Goal: Task Accomplishment & Management: Use online tool/utility

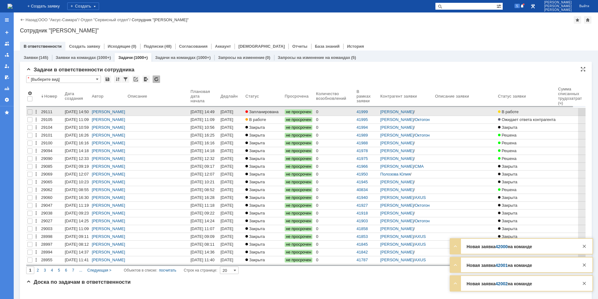
click at [204, 111] on div "[DATE] 14:49" at bounding box center [203, 111] width 24 height 5
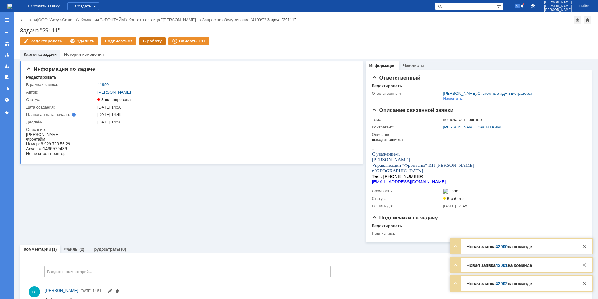
click at [152, 42] on div "В работу" at bounding box center [152, 40] width 26 height 7
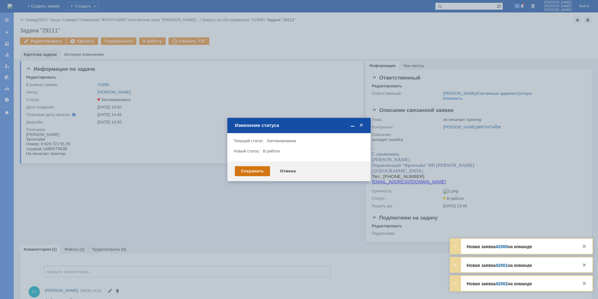
click at [255, 171] on div "Сохранить" at bounding box center [252, 171] width 35 height 10
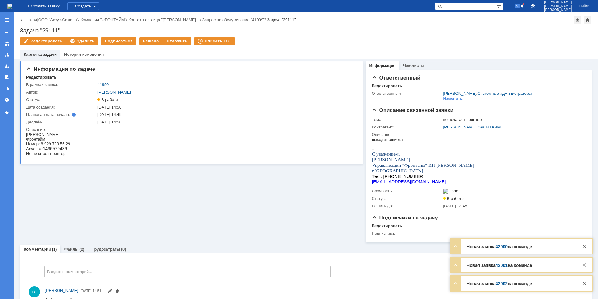
click at [53, 150] on span "1496579436" at bounding box center [55, 148] width 24 height 5
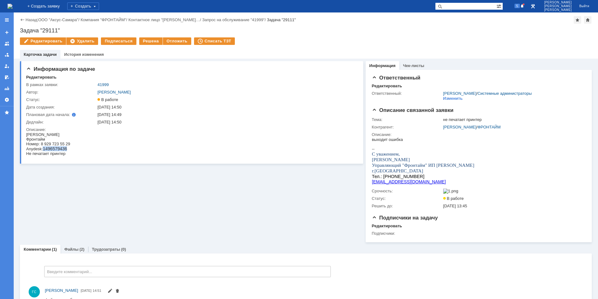
copy span "1496579436"
click at [69, 250] on link "Файлы" at bounding box center [71, 249] width 14 height 5
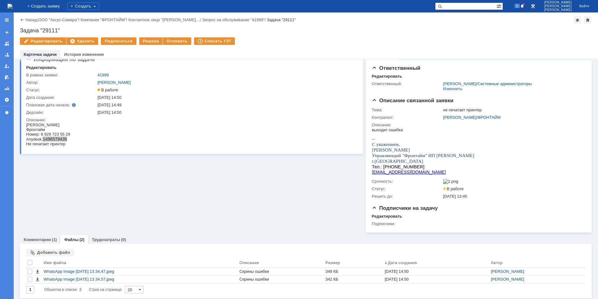
scroll to position [14, 0]
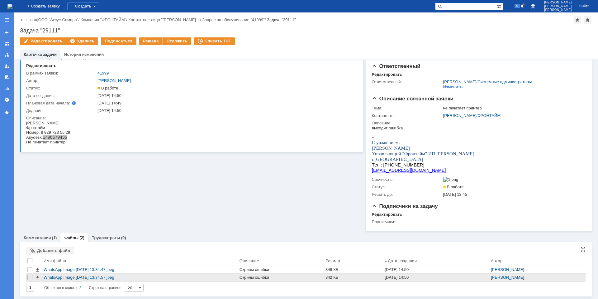
click at [69, 276] on div "WhatsApp Image [DATE] 13.34.57.jpeg" at bounding box center [140, 277] width 193 height 5
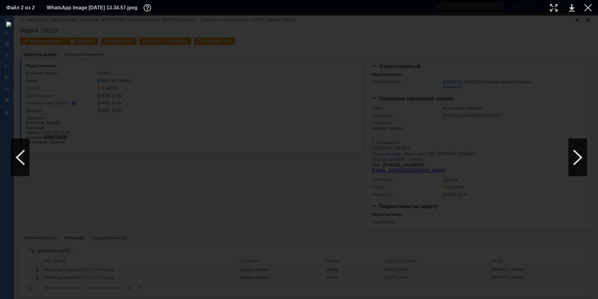
click at [584, 9] on td at bounding box center [583, 7] width 17 height 9
click at [589, 10] on div at bounding box center [587, 7] width 7 height 7
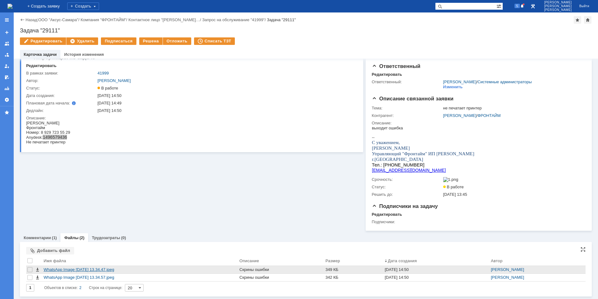
click at [79, 272] on div "WhatsApp Image [DATE] 13.34.47.jpeg" at bounding box center [140, 269] width 193 height 5
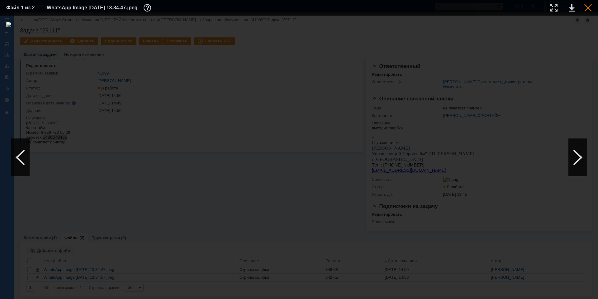
click at [586, 10] on div at bounding box center [587, 7] width 7 height 7
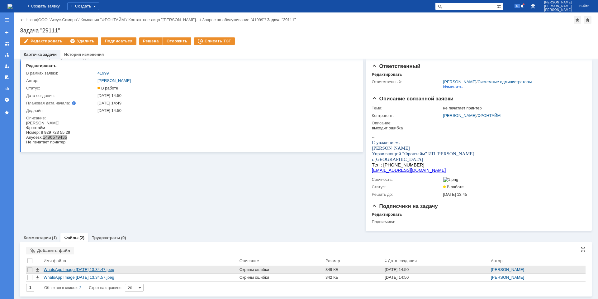
click at [68, 269] on div "WhatsApp Image [DATE] 13.34.47.jpeg" at bounding box center [140, 269] width 193 height 5
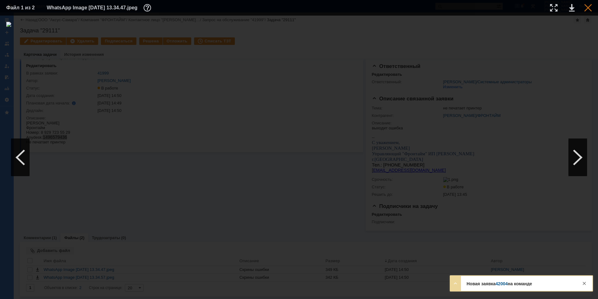
click at [591, 4] on div at bounding box center [587, 7] width 7 height 7
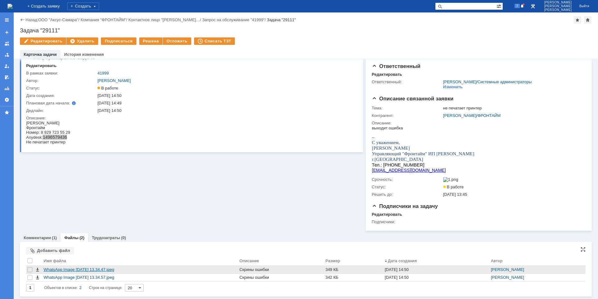
click at [110, 268] on div "WhatsApp Image [DATE] 13.34.47.jpeg" at bounding box center [140, 269] width 193 height 5
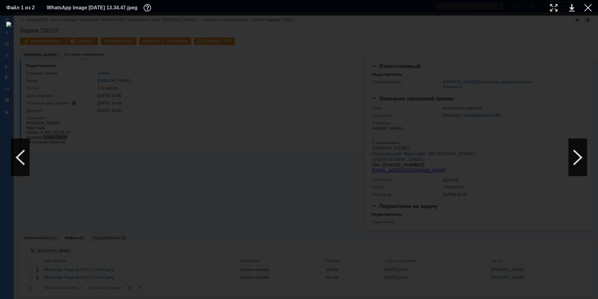
click at [582, 11] on td at bounding box center [583, 7] width 17 height 9
click at [586, 9] on div at bounding box center [587, 7] width 7 height 7
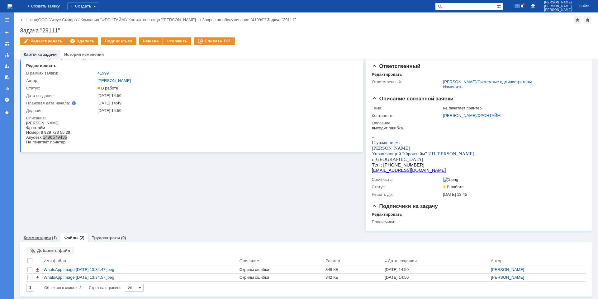
click at [33, 235] on link "Комментарии" at bounding box center [37, 237] width 27 height 5
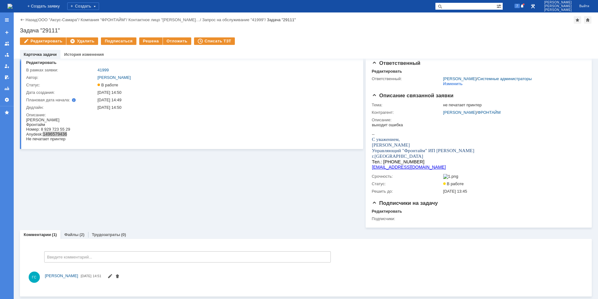
scroll to position [17, 0]
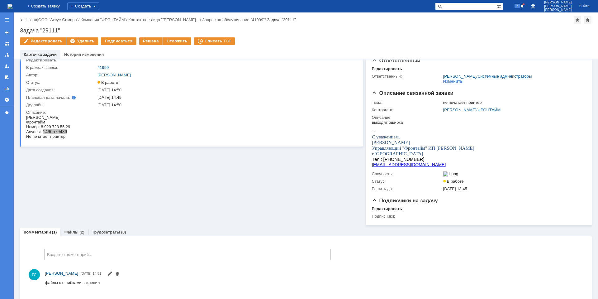
click at [94, 193] on div "Информация по задаче Редактировать В рамках заявки: 41999 Автор: [PERSON_NAME]:…" at bounding box center [191, 132] width 343 height 183
click at [54, 135] on span "Не печатает принтер" at bounding box center [45, 136] width 39 height 5
drag, startPoint x: 55, startPoint y: 131, endPoint x: 74, endPoint y: 131, distance: 19.6
click at [74, 131] on html "[PERSON_NAME]: 8 929 723 55 29 Anydesk: 1496579436 Не печатает принтер" at bounding box center [188, 127] width 325 height 24
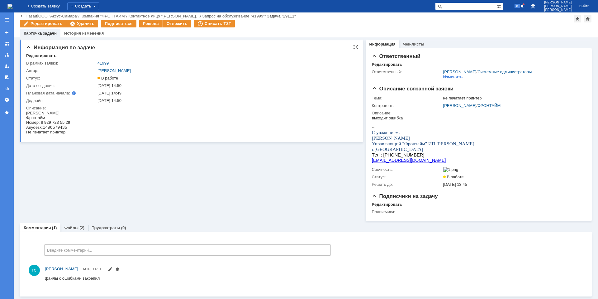
scroll to position [3, 0]
click at [69, 226] on link "Файлы" at bounding box center [71, 227] width 14 height 5
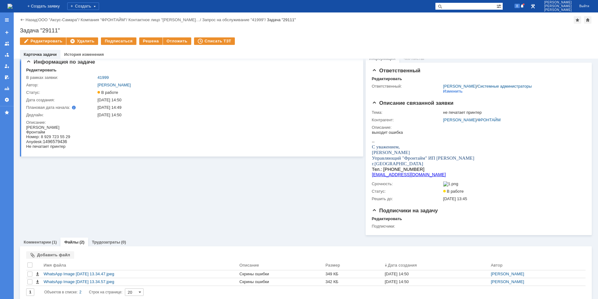
scroll to position [14, 0]
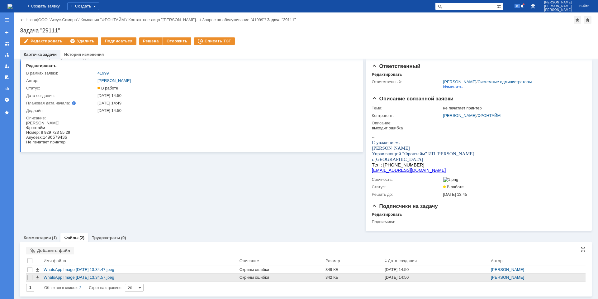
click at [117, 276] on div "WhatsApp Image [DATE] 13.34.57.jpeg" at bounding box center [140, 277] width 193 height 5
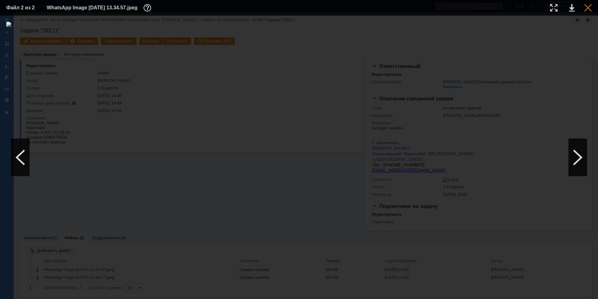
click at [585, 7] on div at bounding box center [587, 7] width 7 height 7
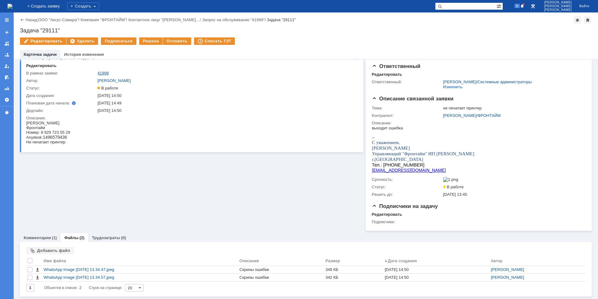
click at [105, 72] on link "41999" at bounding box center [102, 73] width 11 height 5
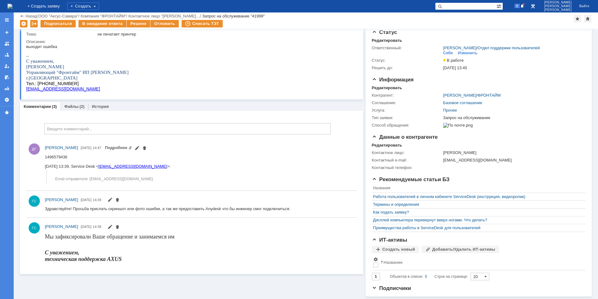
scroll to position [20, 0]
click at [67, 104] on link "Файлы" at bounding box center [71, 106] width 14 height 5
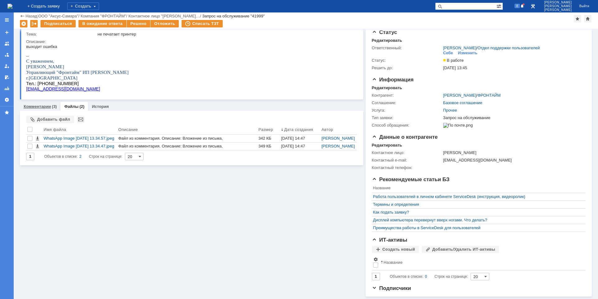
click at [48, 104] on link "Комментарии" at bounding box center [37, 106] width 27 height 5
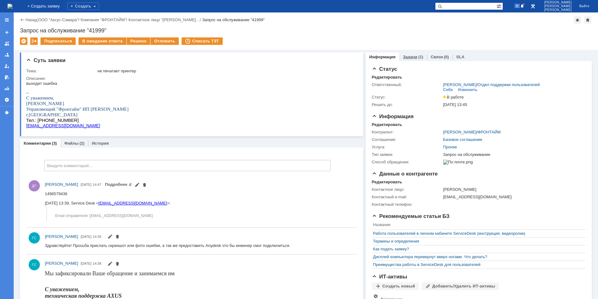
click at [408, 59] on div "Задачи (1)" at bounding box center [413, 56] width 28 height 9
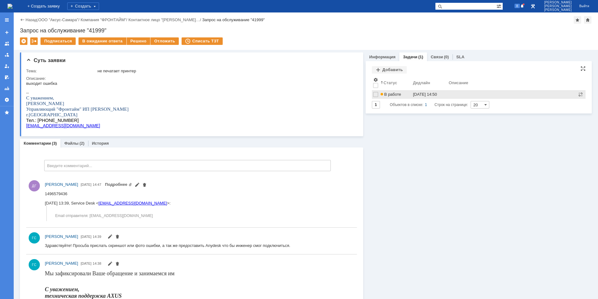
click at [420, 93] on div "[DATE] 14:50" at bounding box center [425, 94] width 24 height 5
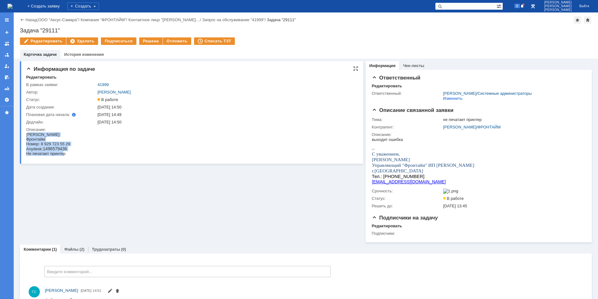
drag, startPoint x: 27, startPoint y: 134, endPoint x: 63, endPoint y: 153, distance: 40.4
click at [63, 153] on body "[PERSON_NAME]: 8 929 723 55 29 Anydesk: 1496579436 Не печатает принтер" at bounding box center [48, 144] width 44 height 24
click at [36, 135] on div "[PERSON_NAME]" at bounding box center [48, 134] width 44 height 5
drag, startPoint x: 27, startPoint y: 134, endPoint x: 97, endPoint y: 298, distance: 178.6
click at [71, 156] on html "[PERSON_NAME]: 8 929 723 55 29 Anydesk: 1496579436 Не печатает принтер" at bounding box center [188, 144] width 325 height 24
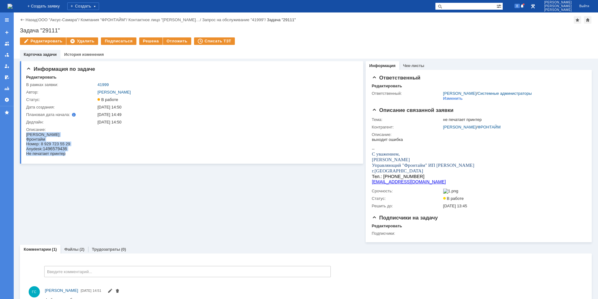
copy body "[PERSON_NAME]: 8 929 723 55 29 Anydesk: 1496579436 Не печатает принтер"
click at [54, 149] on span "1496579436" at bounding box center [55, 148] width 24 height 5
click at [12, 8] on img at bounding box center [9, 6] width 5 height 5
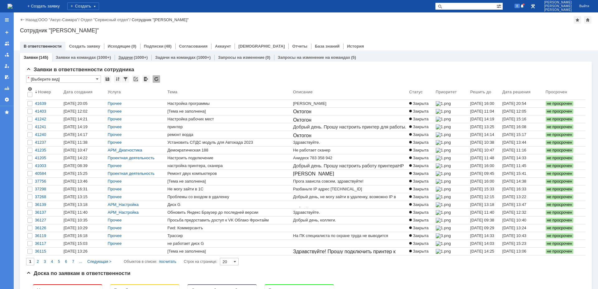
click at [135, 58] on div "(1000+)" at bounding box center [141, 57] width 14 height 5
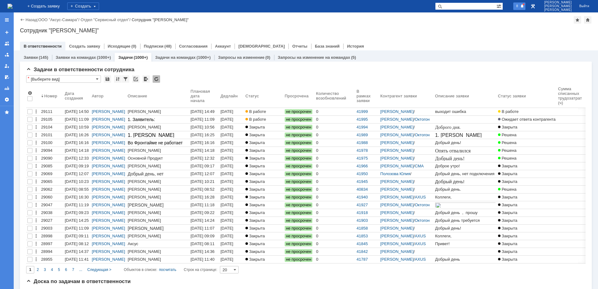
click at [520, 5] on span "8" at bounding box center [518, 6] width 6 height 4
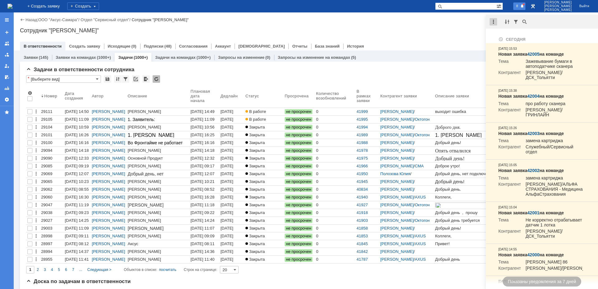
click at [491, 20] on div at bounding box center [493, 21] width 7 height 7
click at [502, 36] on div "Отметить уведомления прочитанными" at bounding box center [536, 38] width 83 height 4
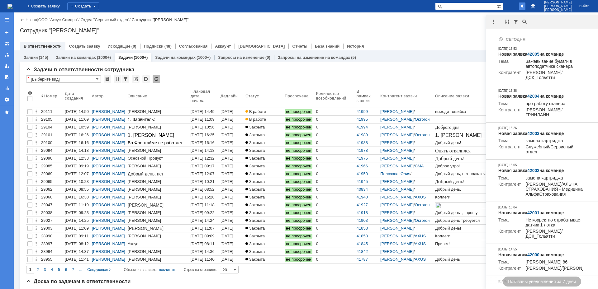
click at [440, 31] on div "Сотрудник "[PERSON_NAME]"" at bounding box center [306, 30] width 572 height 6
